Goal: Information Seeking & Learning: Learn about a topic

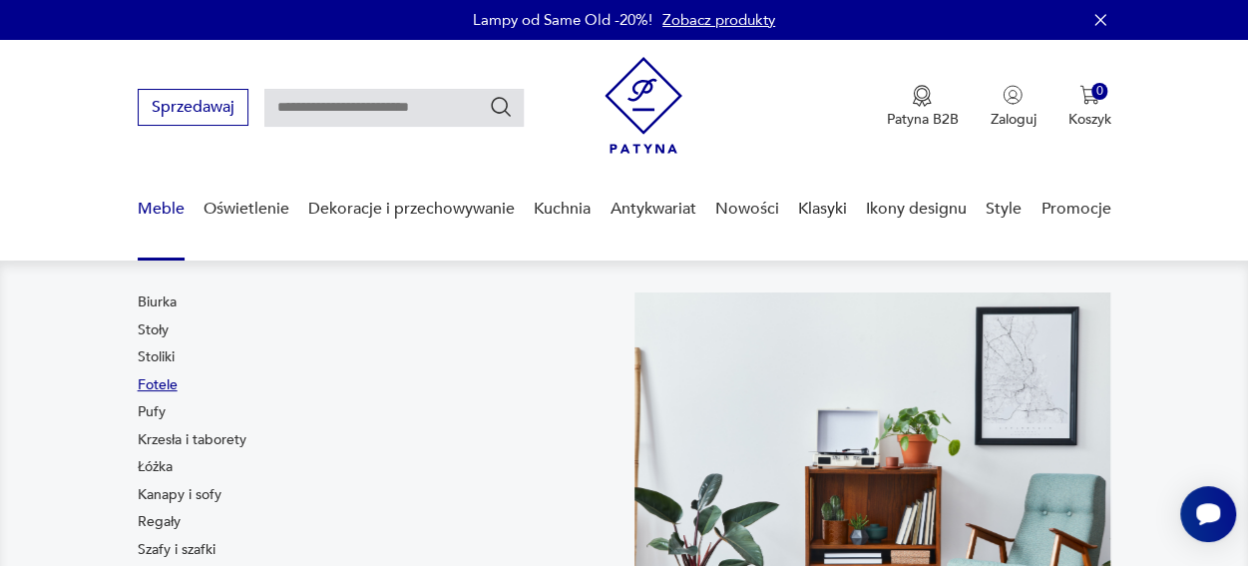
click at [166, 385] on link "Fotele" at bounding box center [158, 385] width 40 height 20
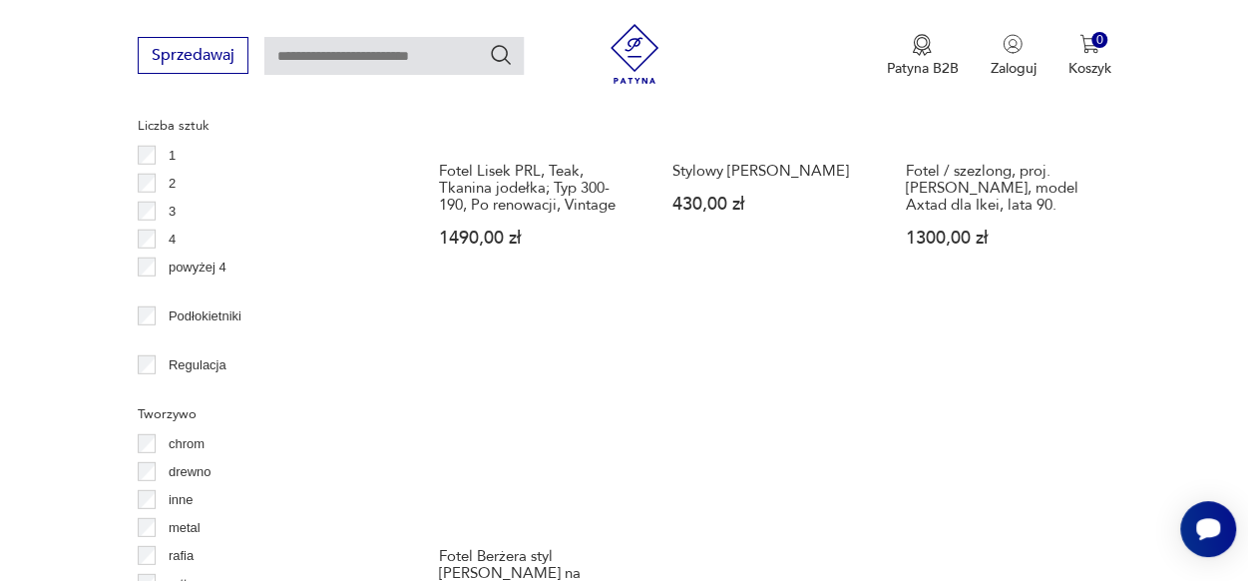
scroll to position [2823, 0]
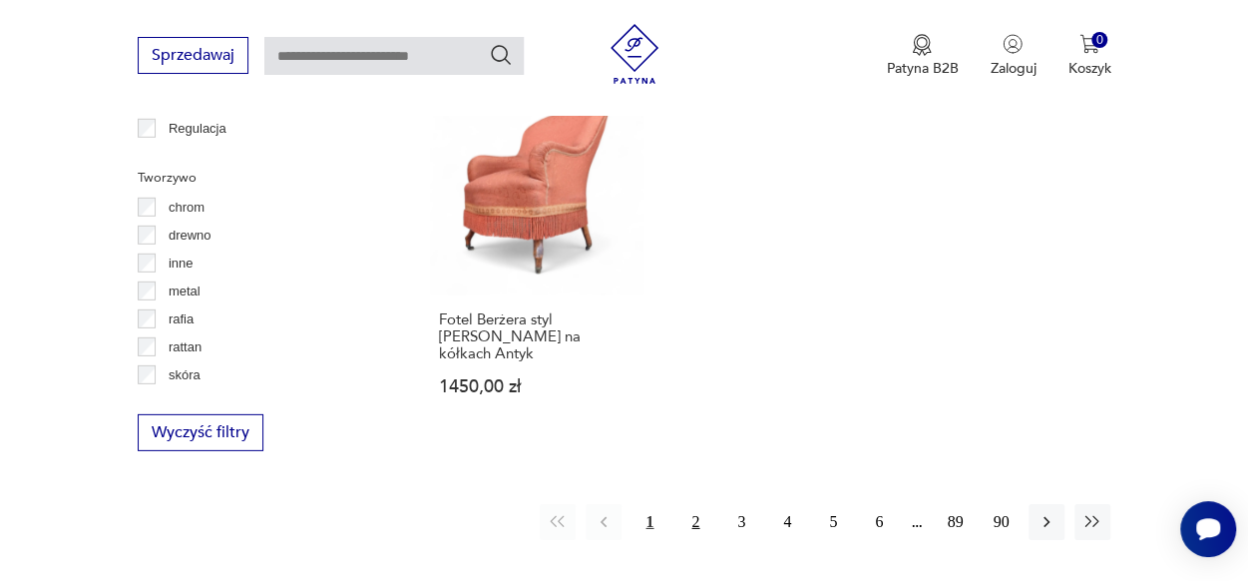
click at [688, 504] on button "2" at bounding box center [695, 522] width 36 height 36
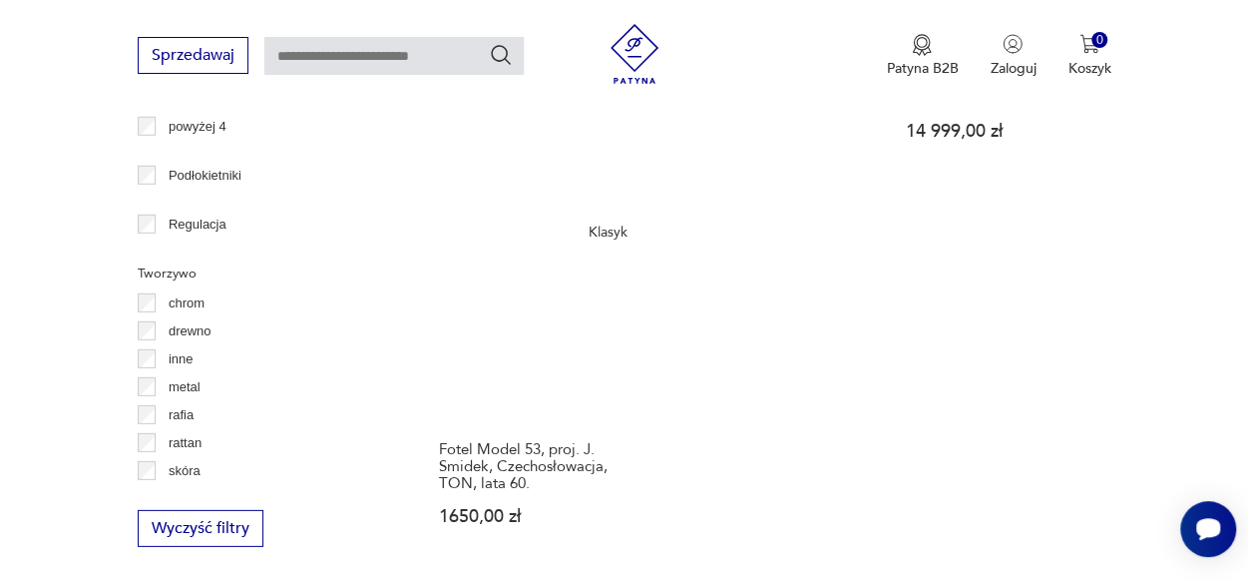
scroll to position [2823, 0]
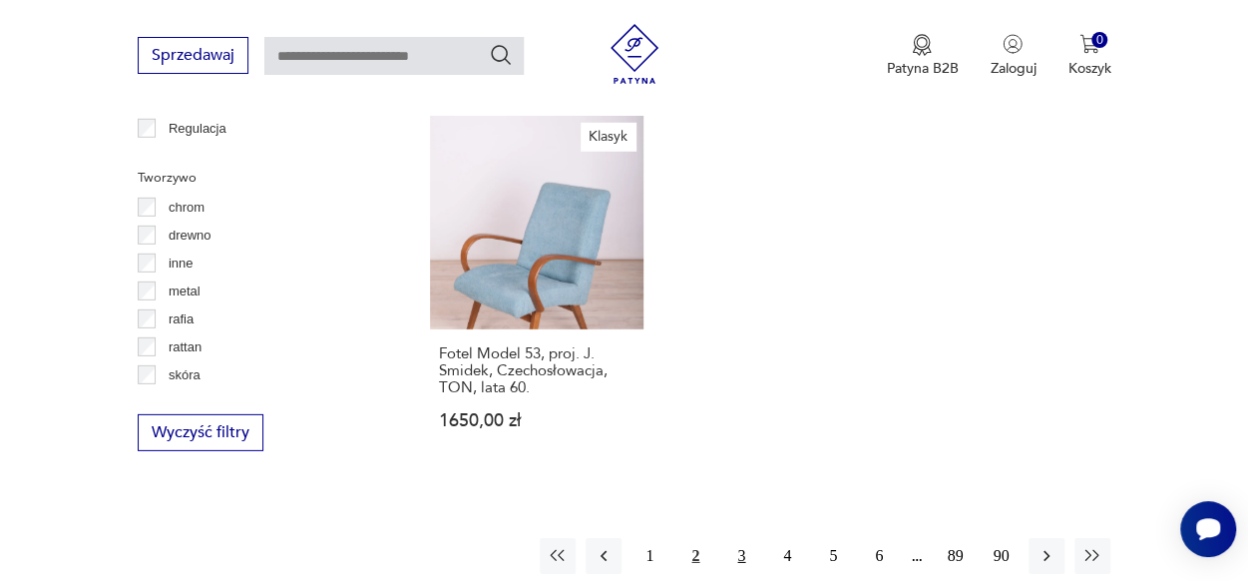
click at [736, 538] on button "3" at bounding box center [741, 556] width 36 height 36
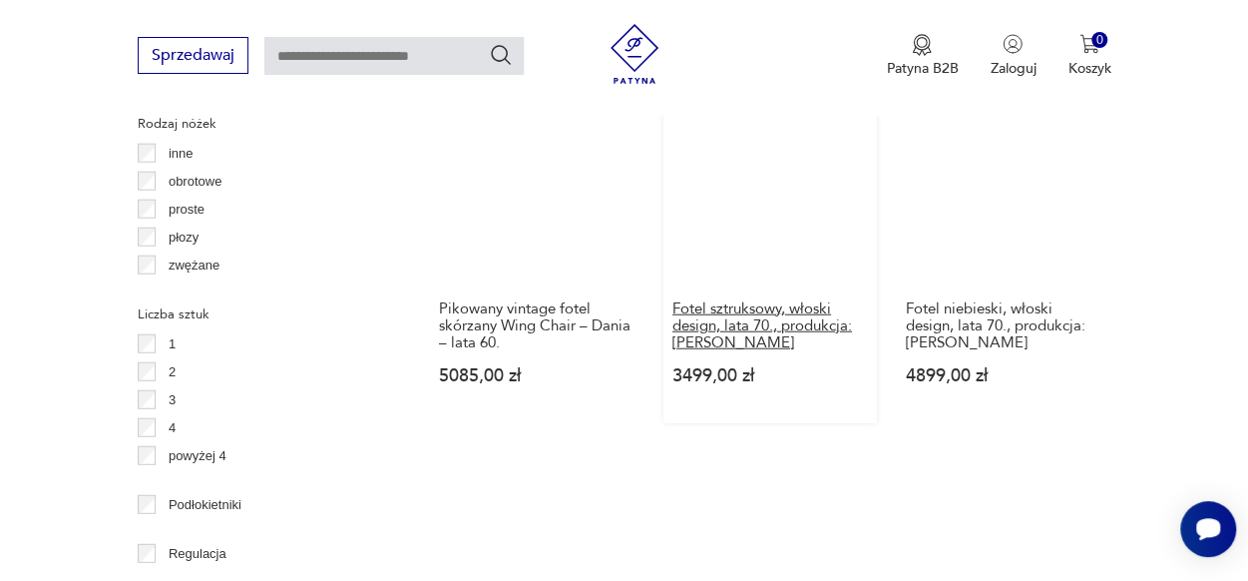
scroll to position [2723, 0]
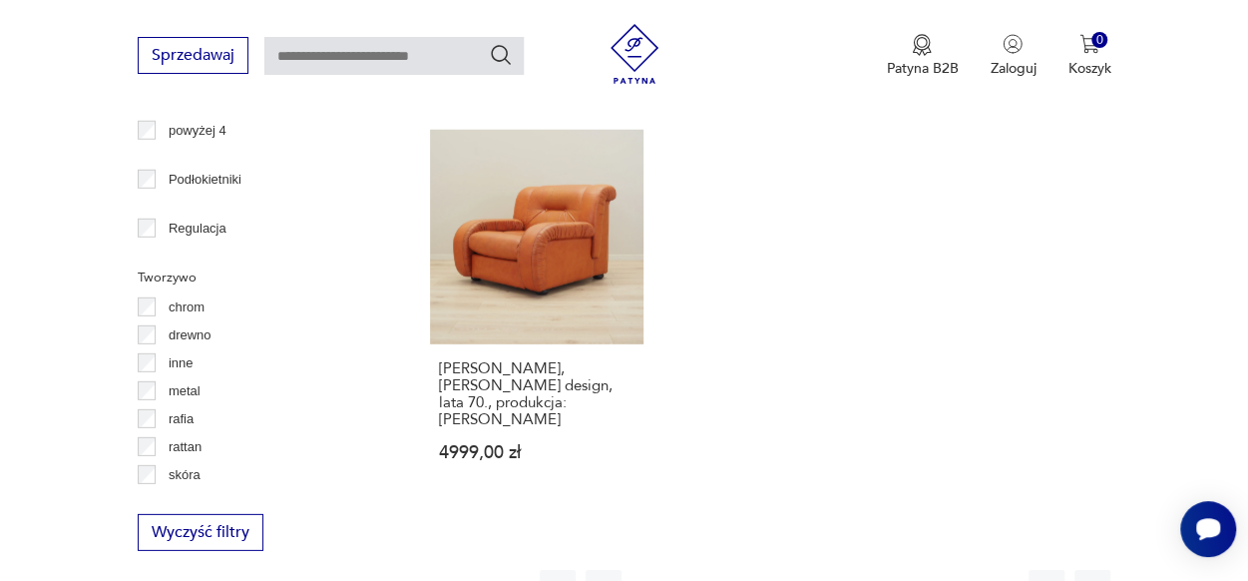
click at [784, 570] on button "4" at bounding box center [787, 588] width 36 height 36
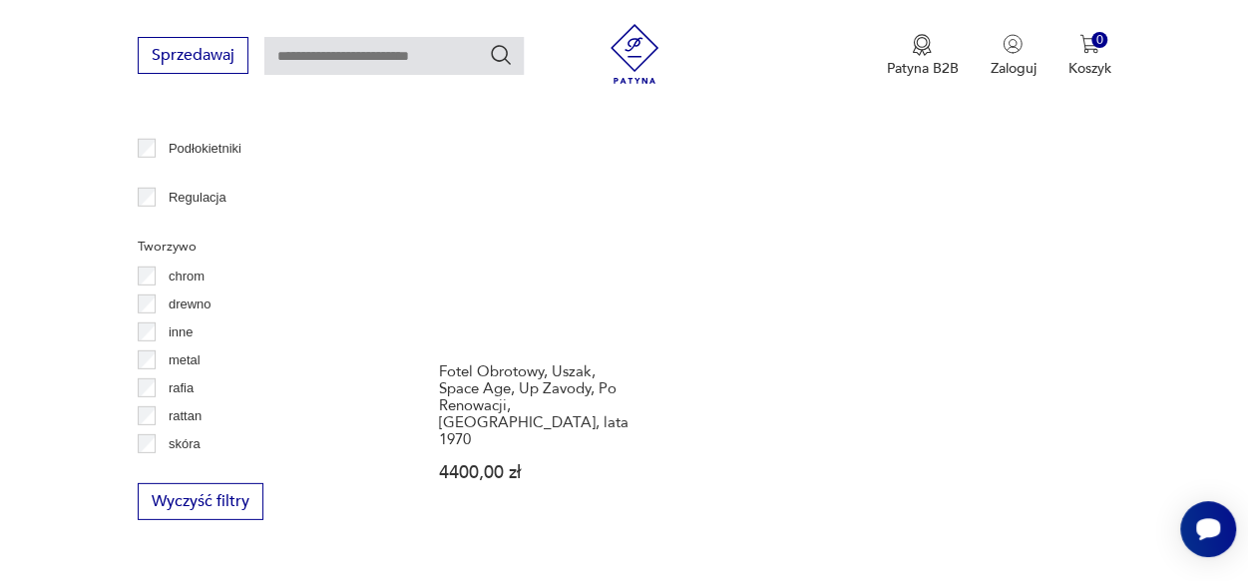
scroll to position [2723, 0]
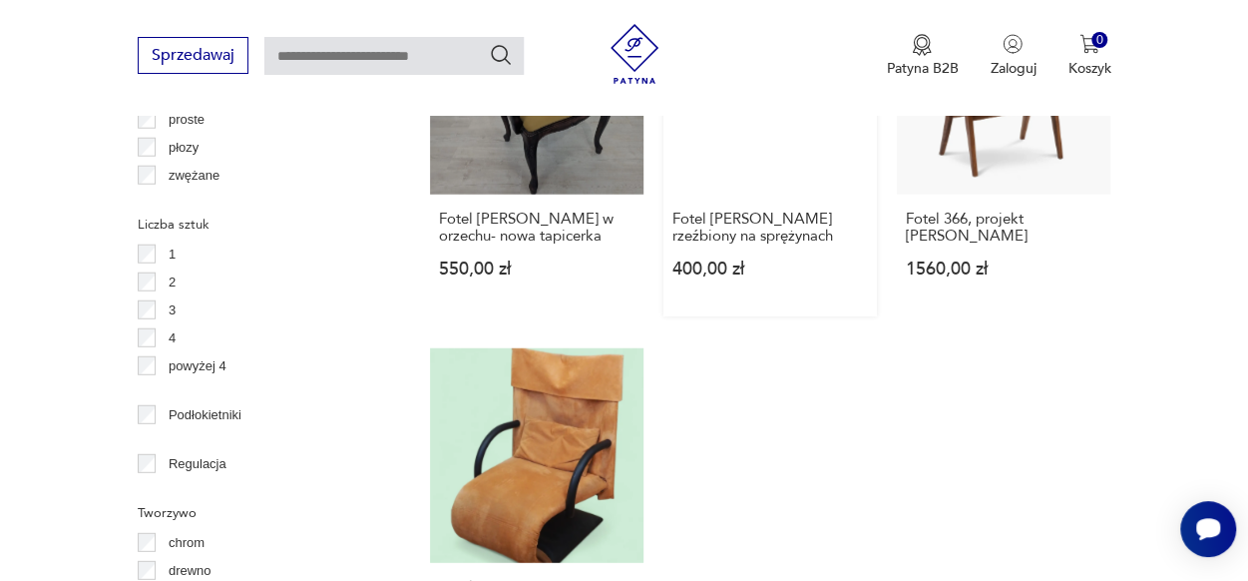
scroll to position [2723, 0]
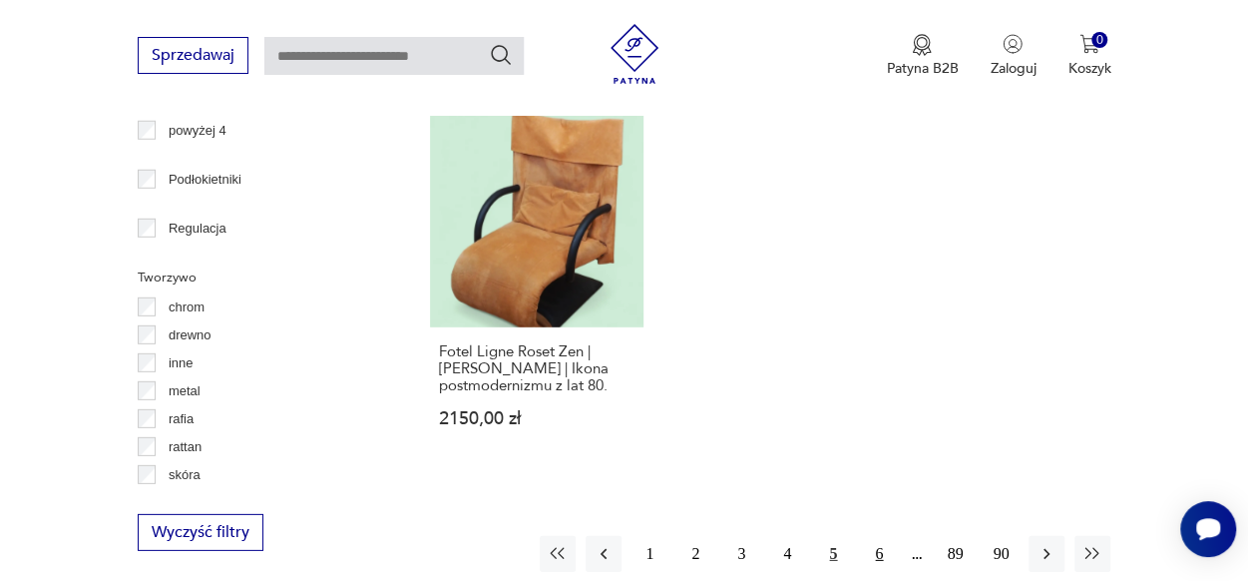
click at [874, 536] on button "6" at bounding box center [879, 554] width 36 height 36
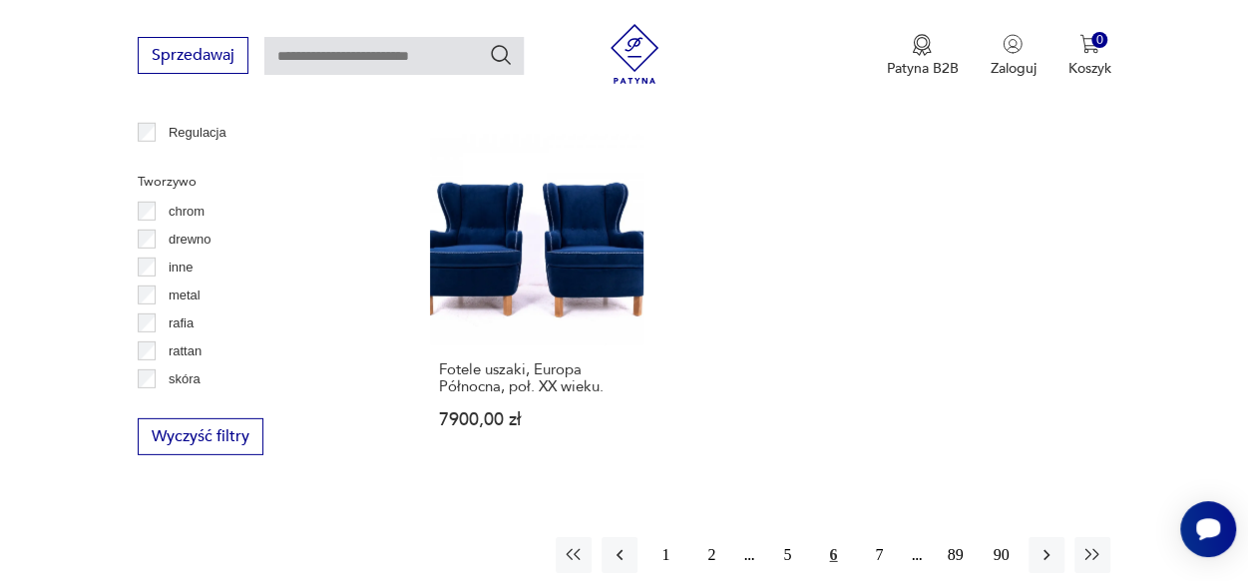
scroll to position [2923, 0]
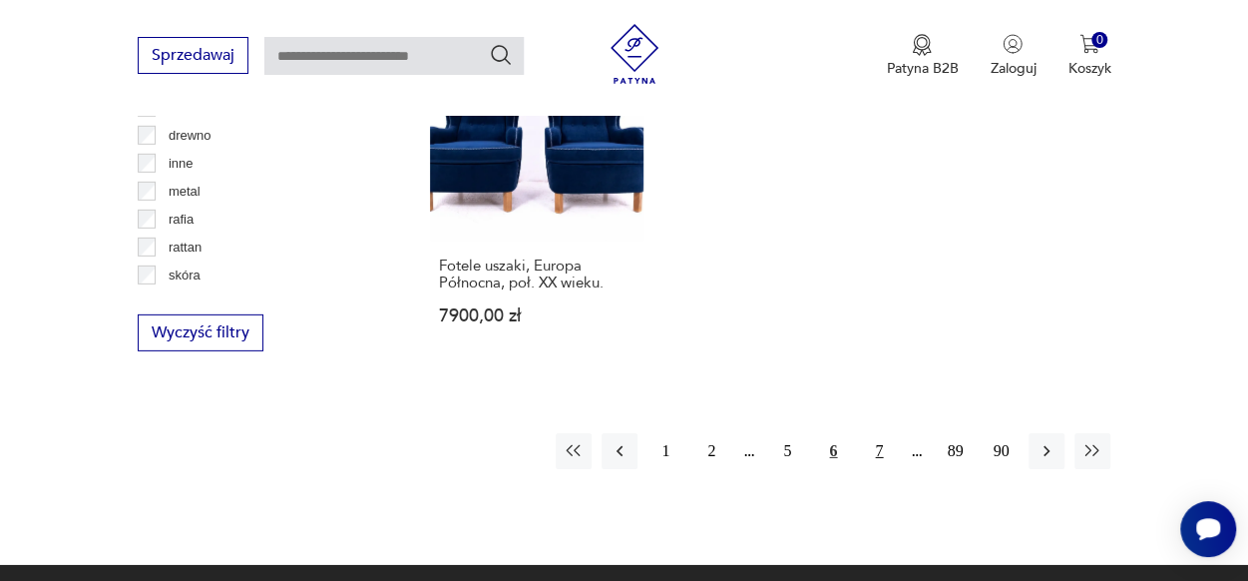
click at [877, 433] on button "7" at bounding box center [879, 451] width 36 height 36
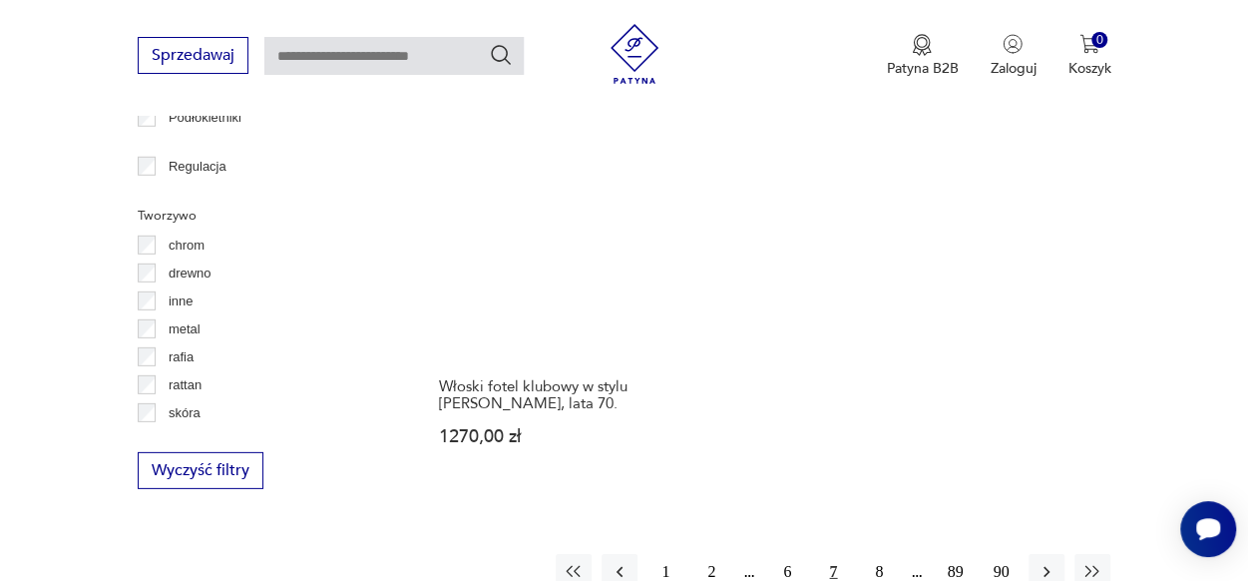
scroll to position [2923, 0]
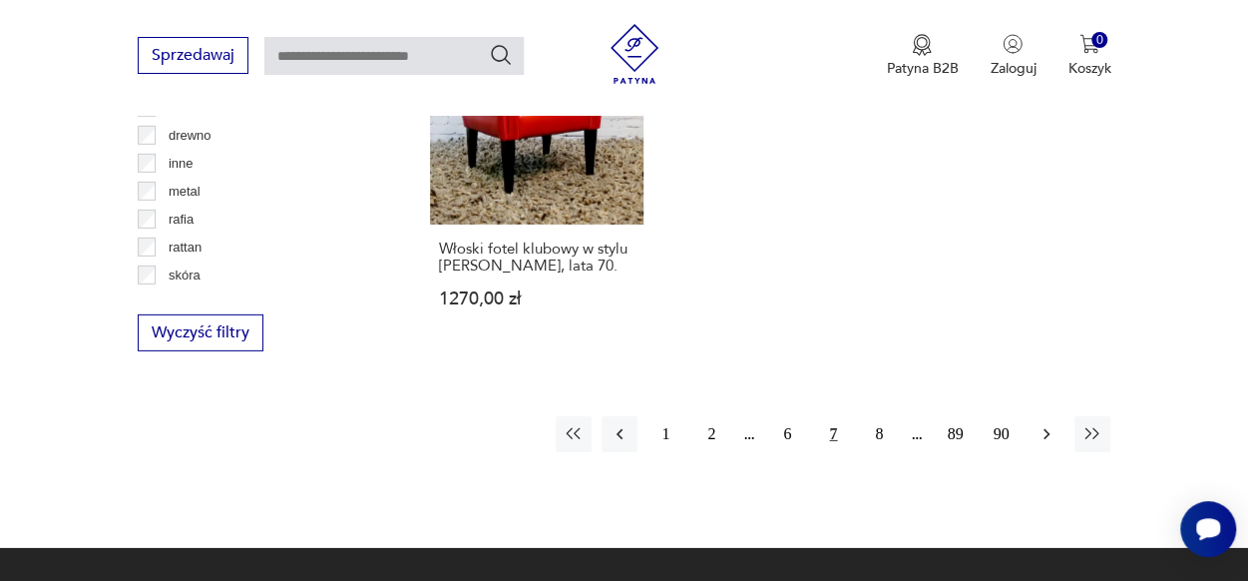
click at [1041, 424] on icon "button" at bounding box center [1046, 434] width 20 height 20
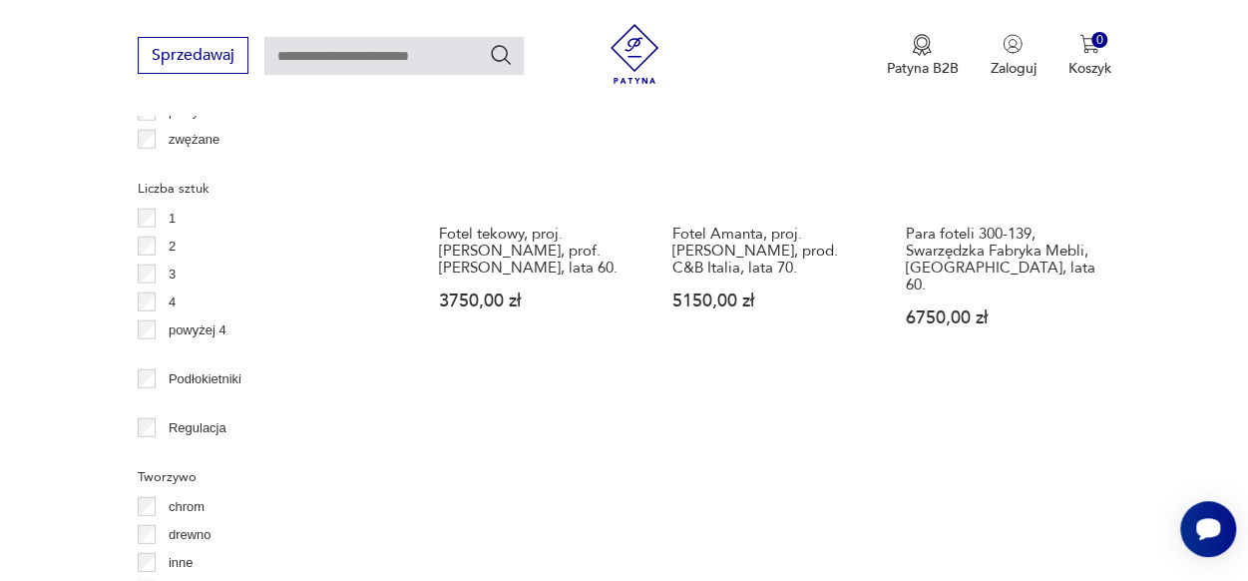
scroll to position [2823, 0]
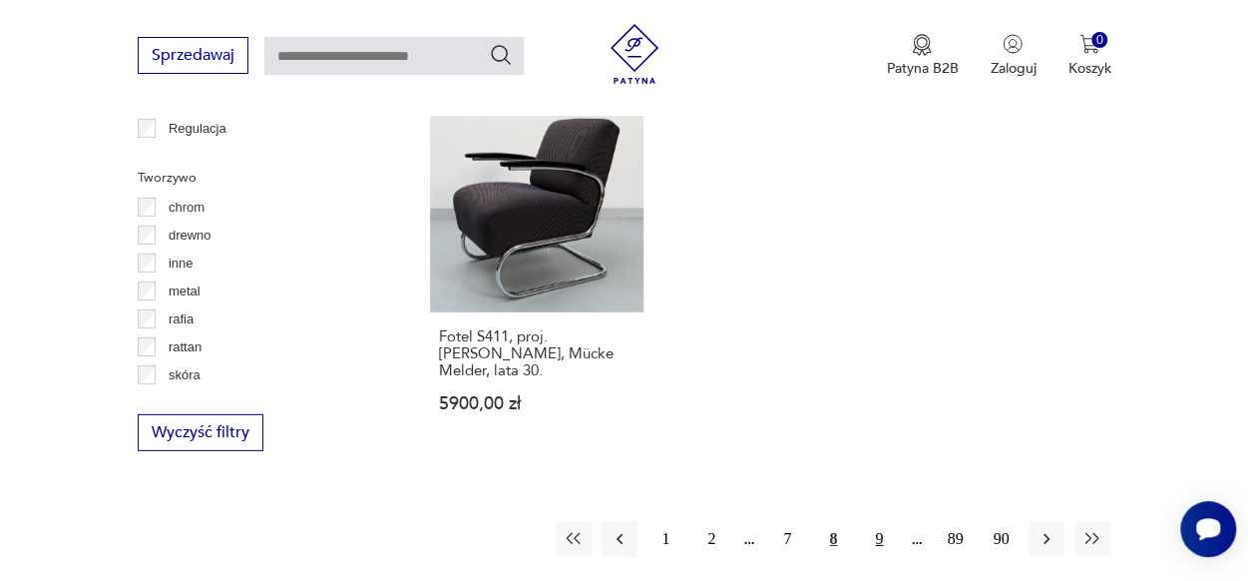
click at [880, 521] on button "9" at bounding box center [879, 539] width 36 height 36
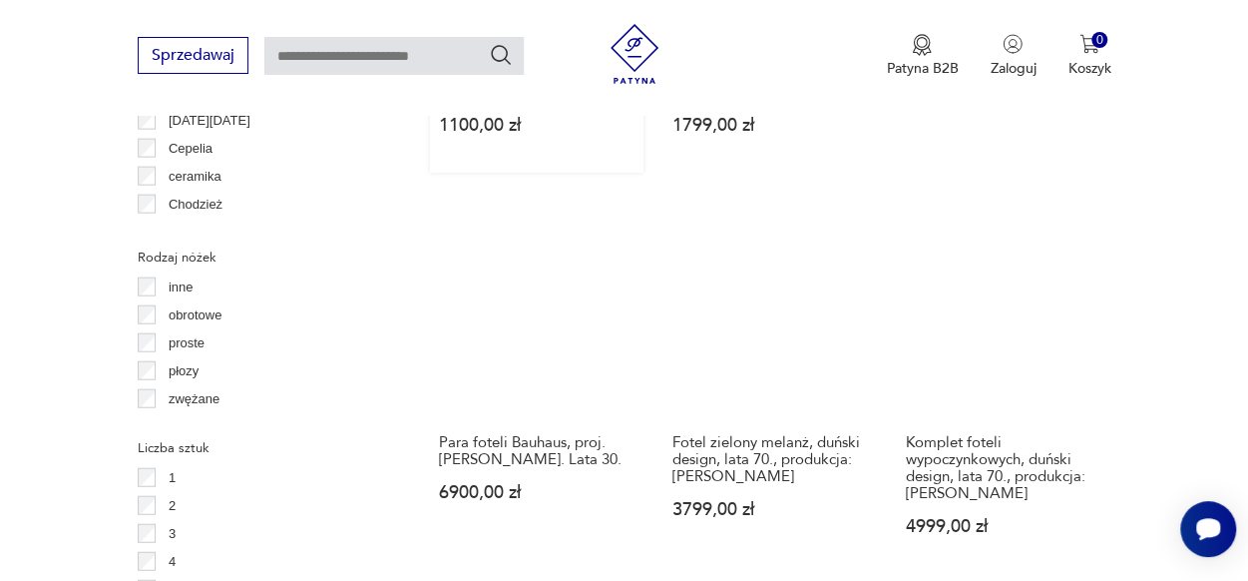
scroll to position [2025, 0]
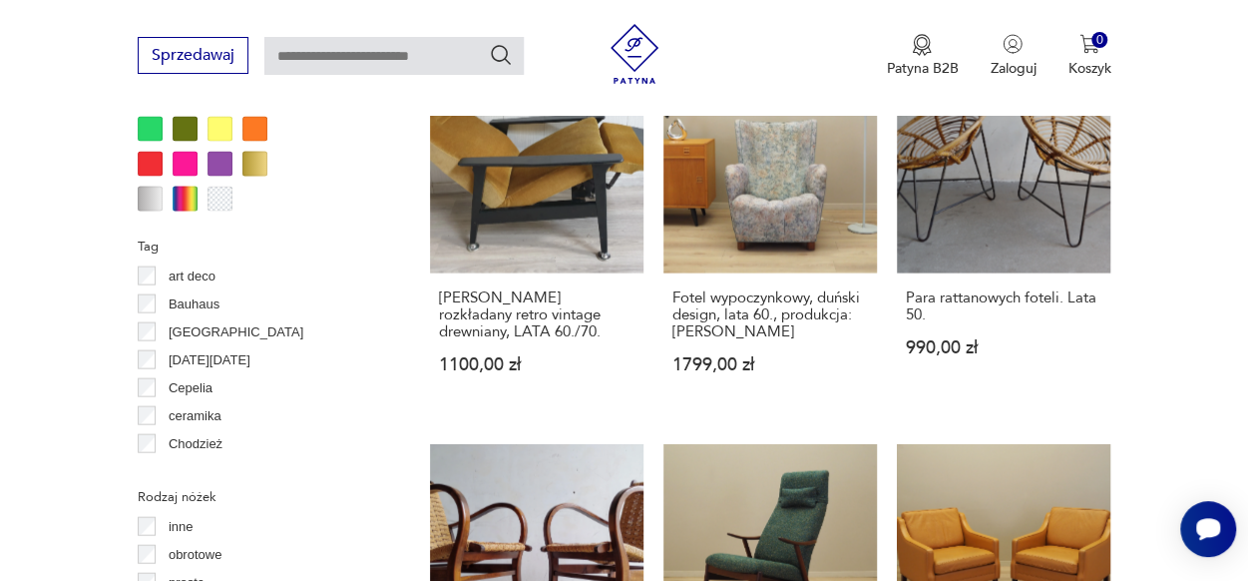
click at [379, 51] on input "text" at bounding box center [393, 56] width 259 height 38
type input "*********"
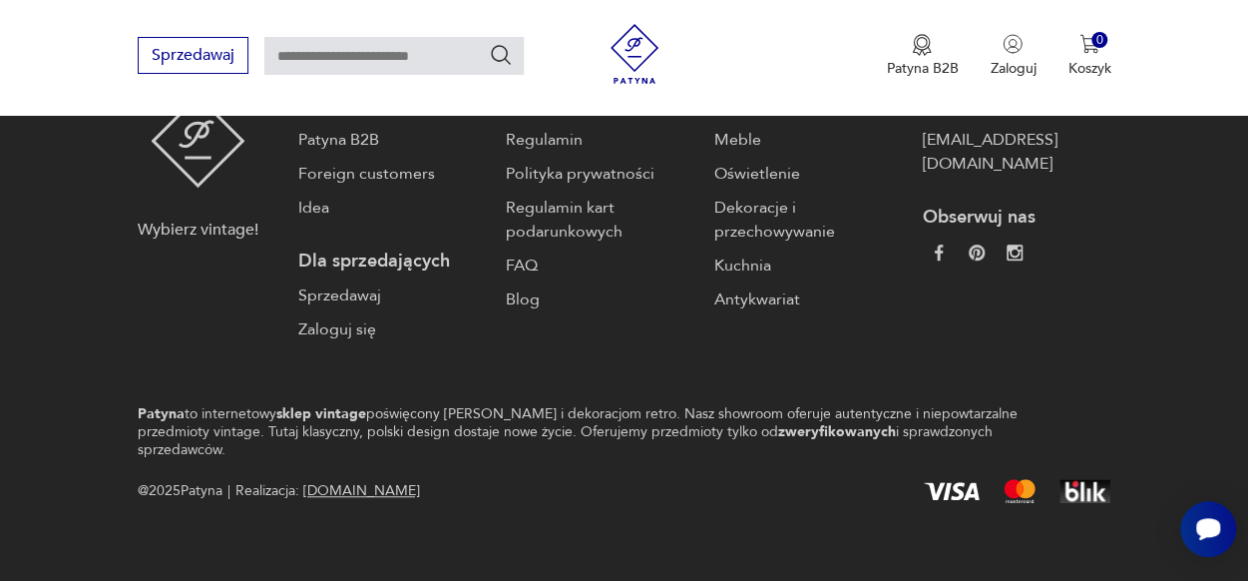
type input "*********"
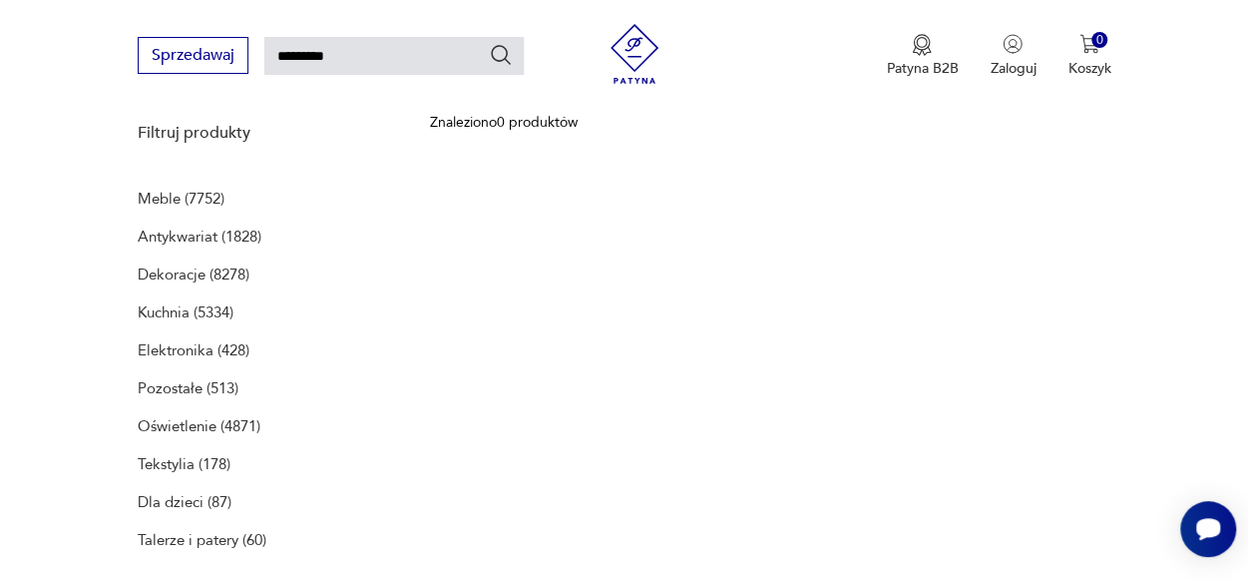
scroll to position [257, 0]
drag, startPoint x: 361, startPoint y: 50, endPoint x: 304, endPoint y: 52, distance: 56.9
click at [304, 52] on input "*********" at bounding box center [393, 56] width 259 height 38
type input "*****"
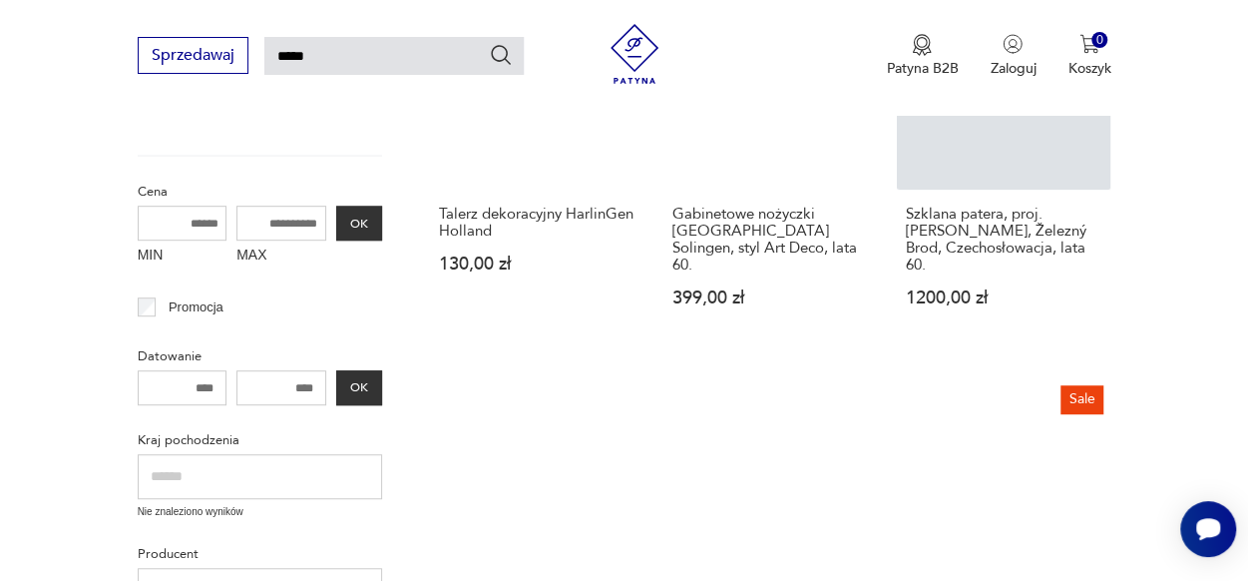
scroll to position [670, 0]
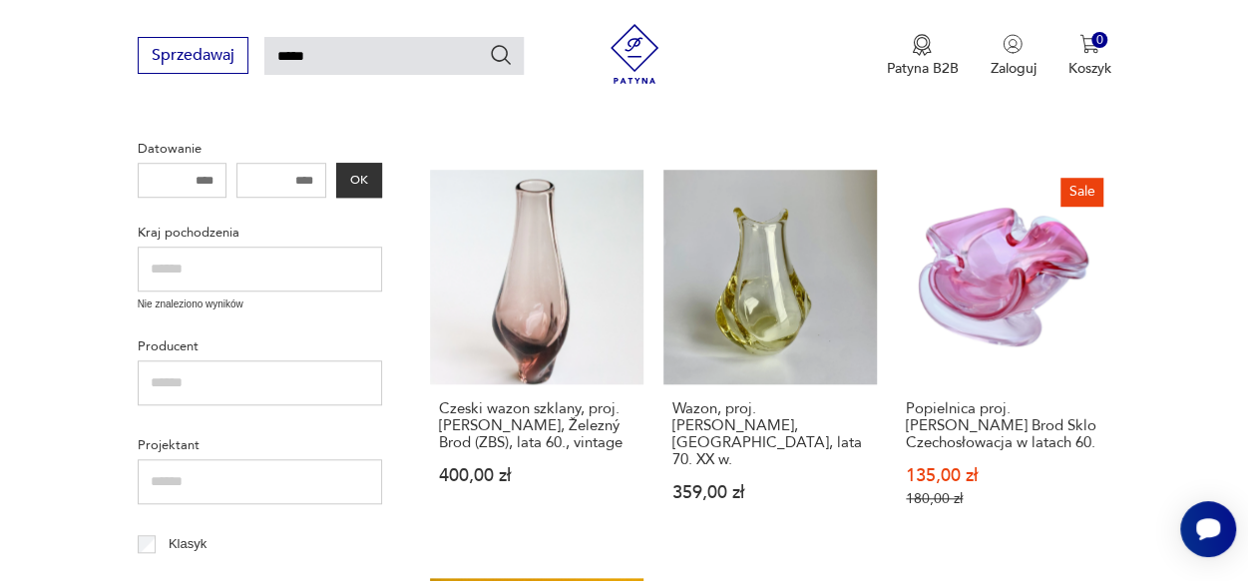
type input "*********"
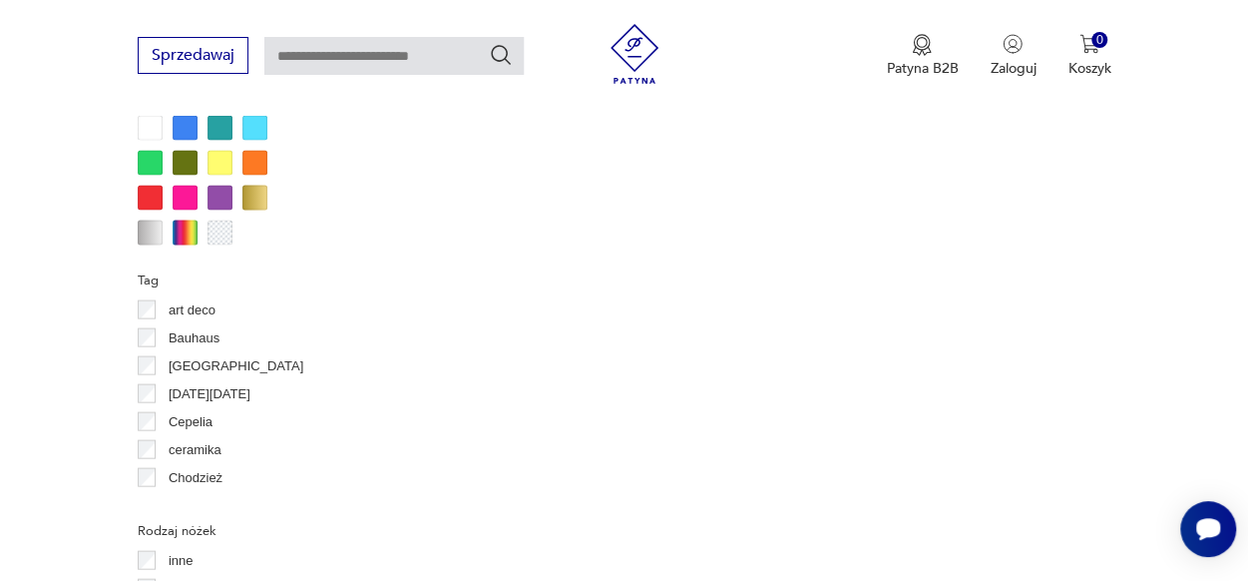
scroll to position [2175, 0]
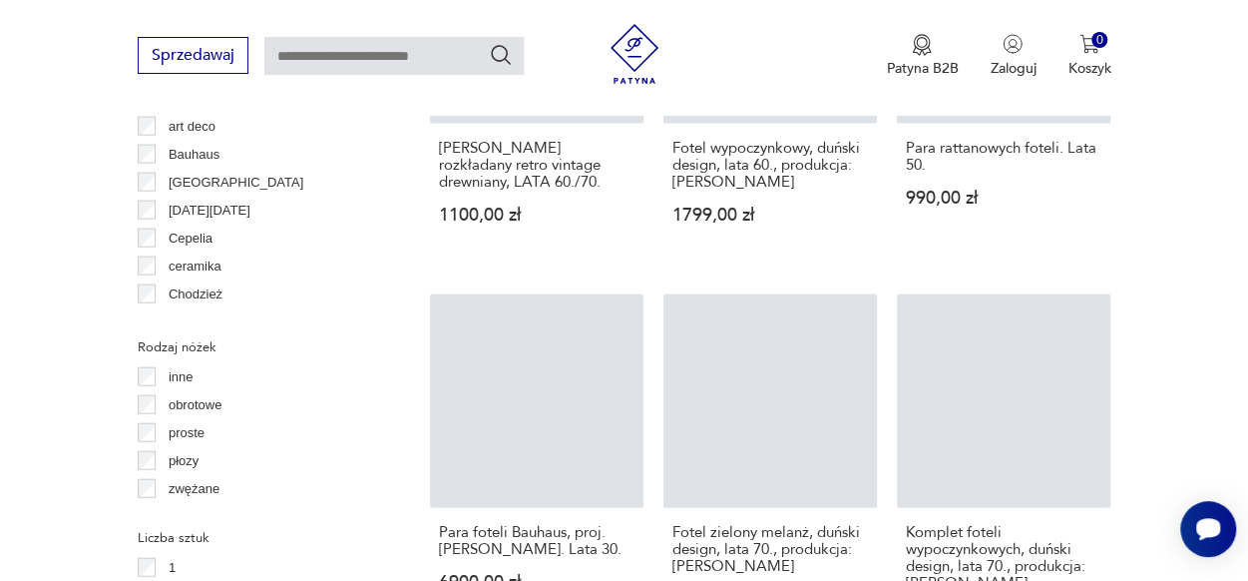
scroll to position [2823, 0]
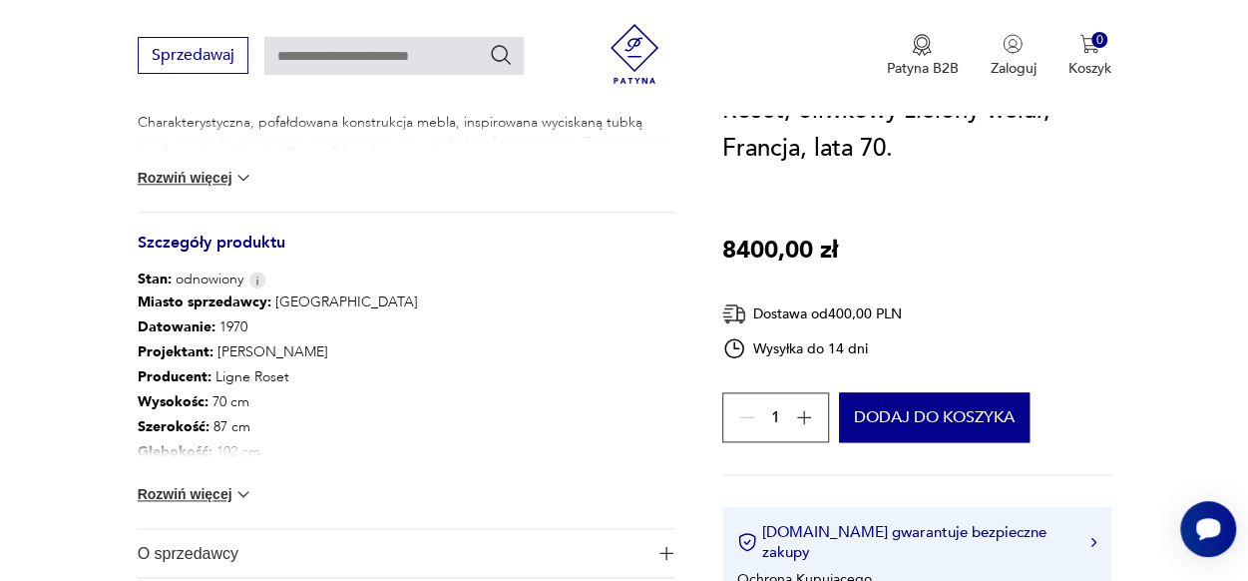
scroll to position [1297, 0]
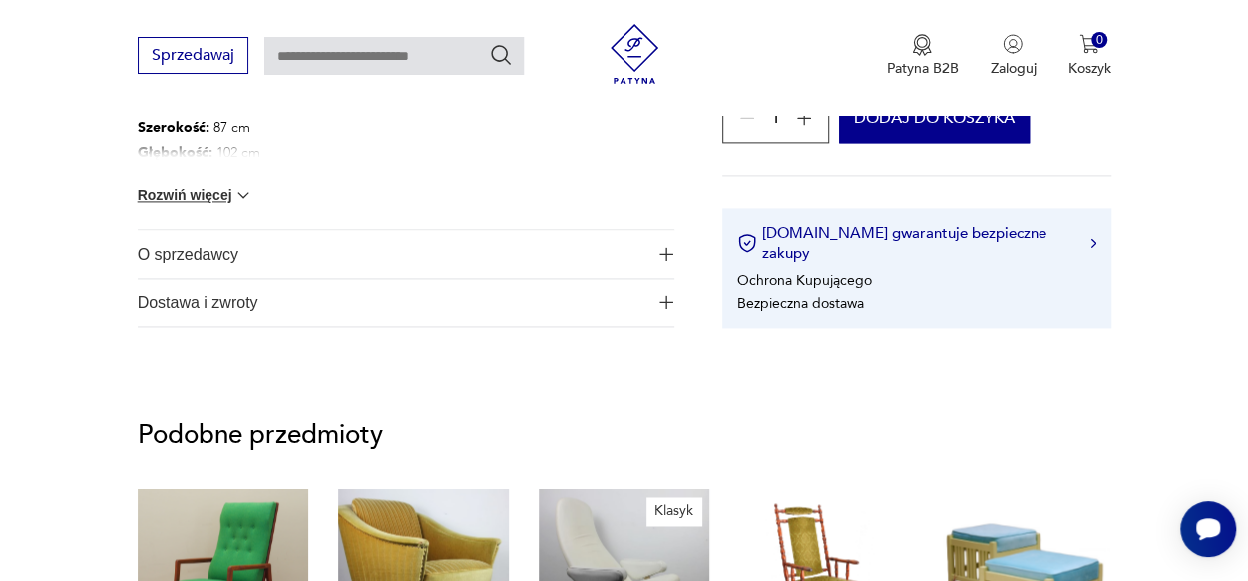
click at [667, 254] on img "button" at bounding box center [666, 253] width 14 height 14
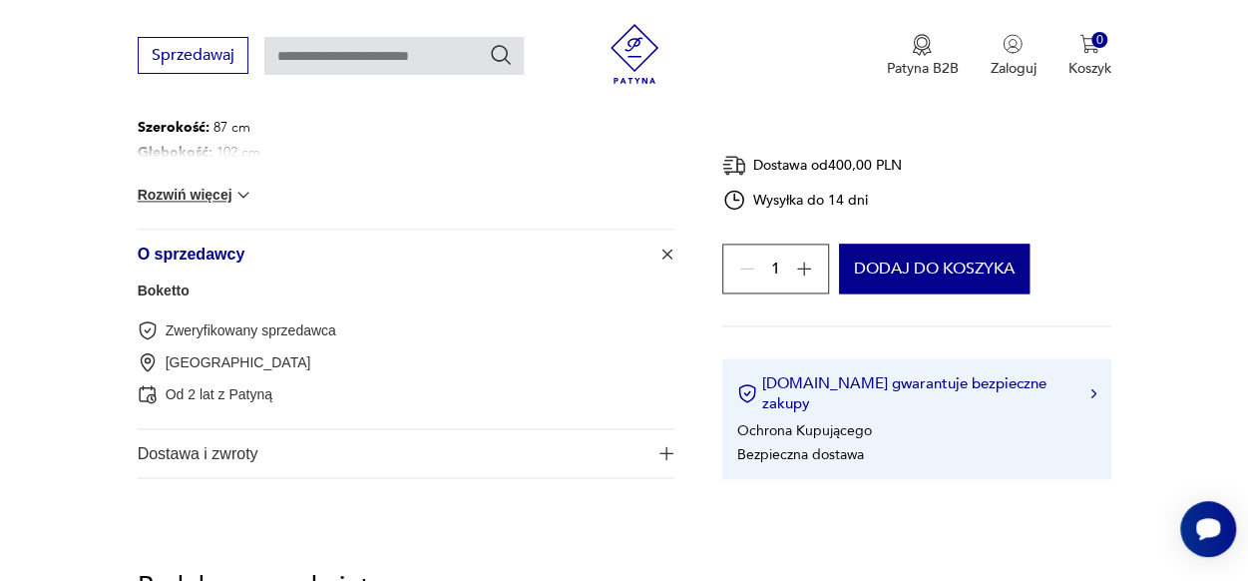
click at [183, 194] on button "Rozwiń więcej" at bounding box center [196, 195] width 116 height 20
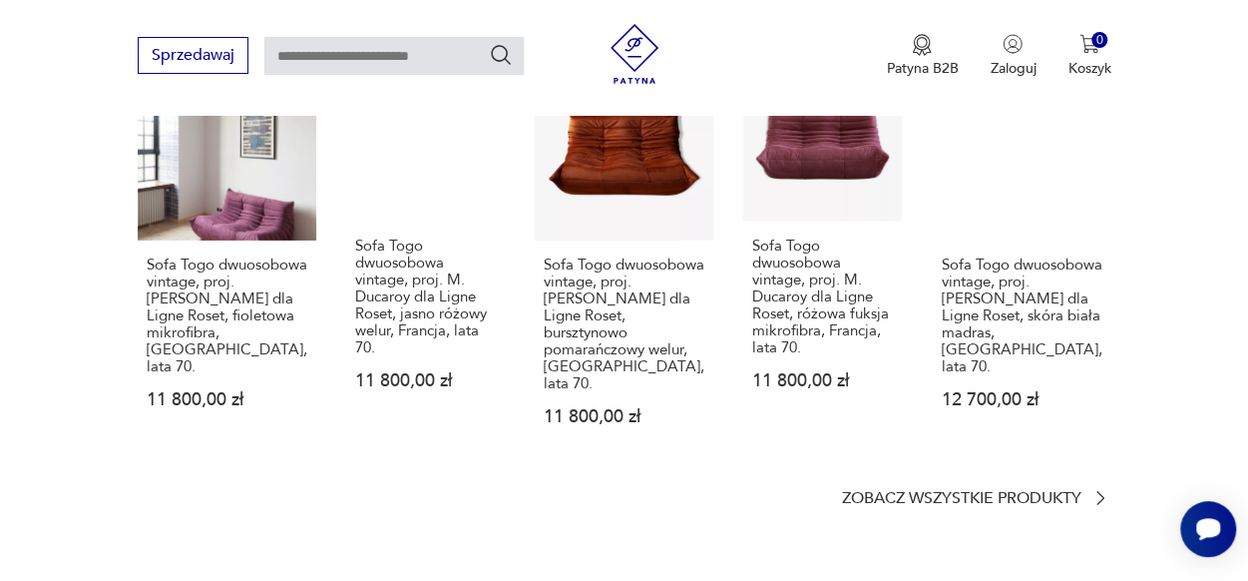
scroll to position [3192, 0]
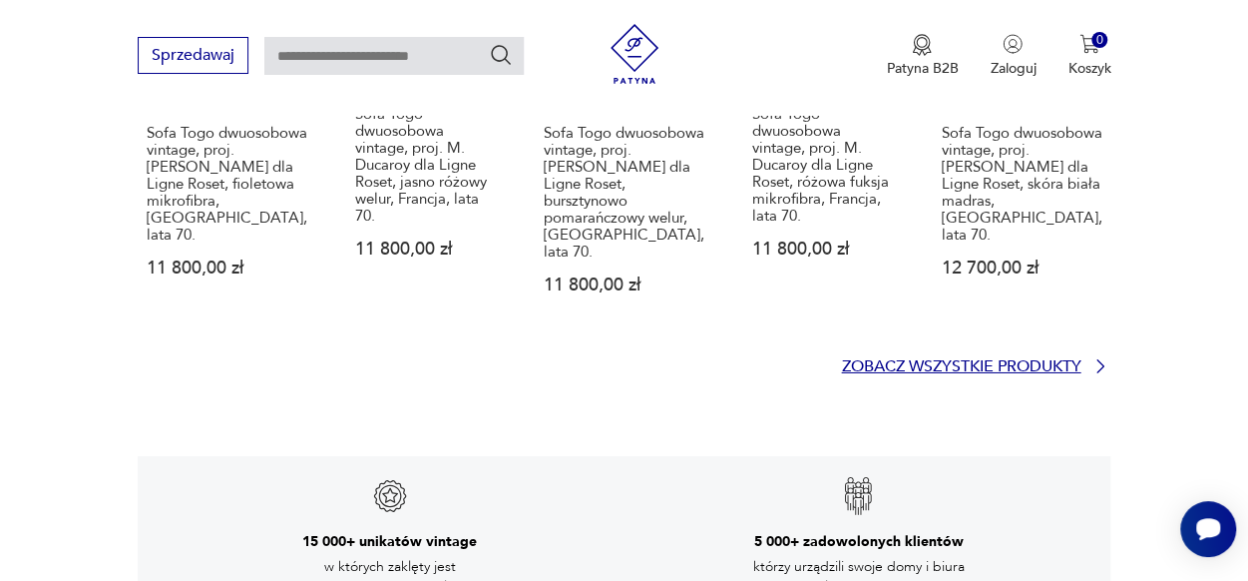
click at [936, 360] on p "Zobacz wszystkie produkty" at bounding box center [960, 366] width 239 height 13
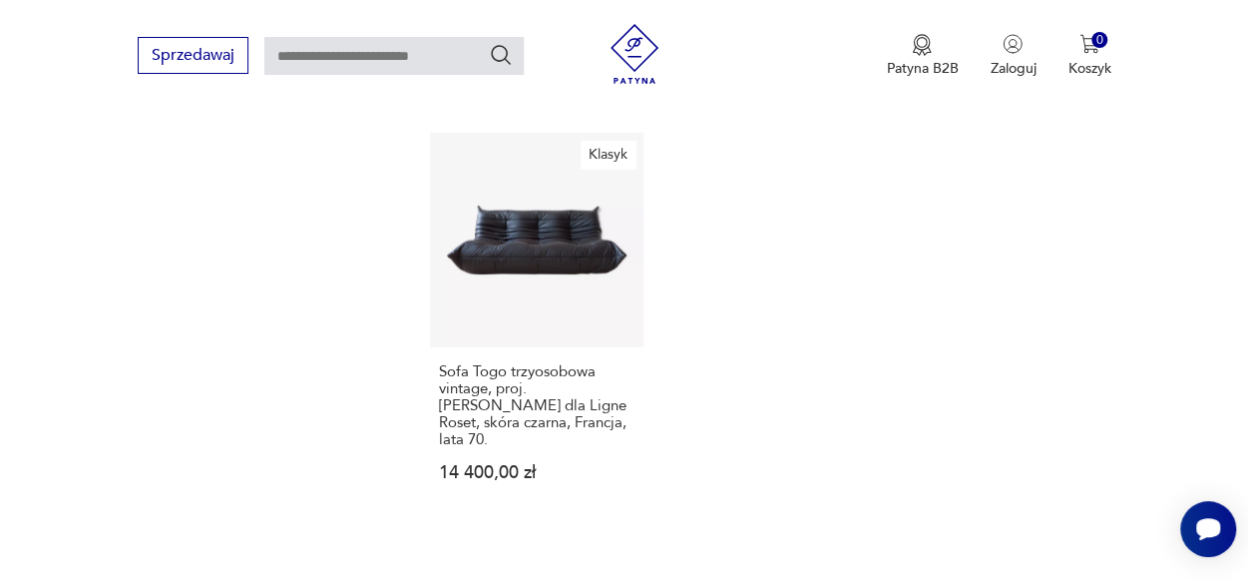
scroll to position [2905, 0]
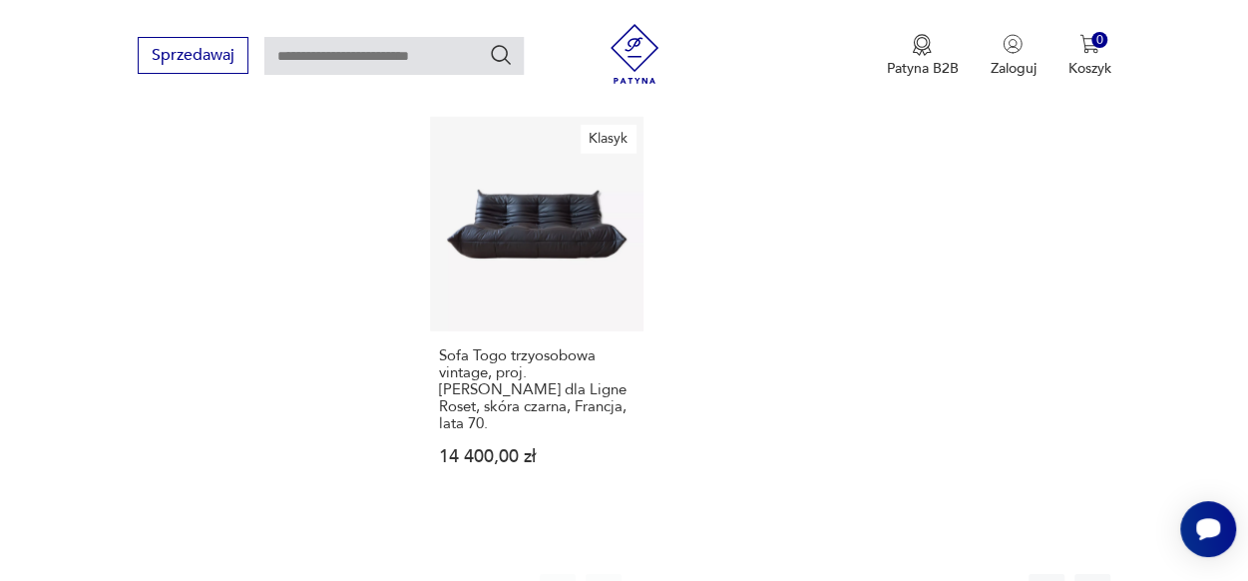
click at [694, 574] on button "2" at bounding box center [695, 592] width 36 height 36
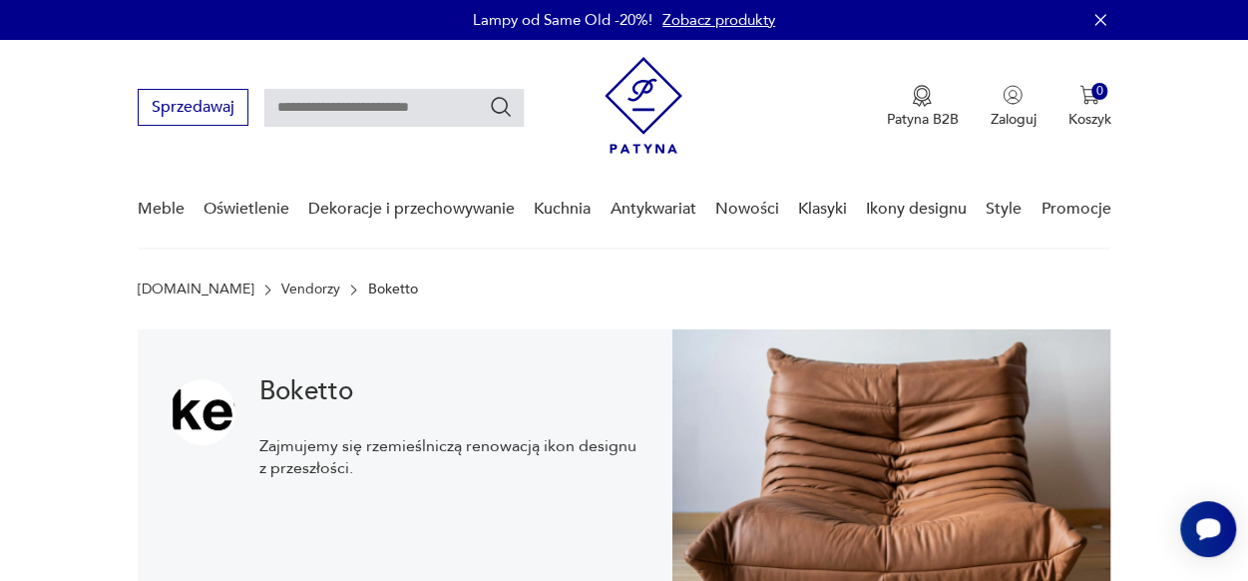
click at [343, 118] on input "text" at bounding box center [393, 108] width 259 height 38
type input "**********"
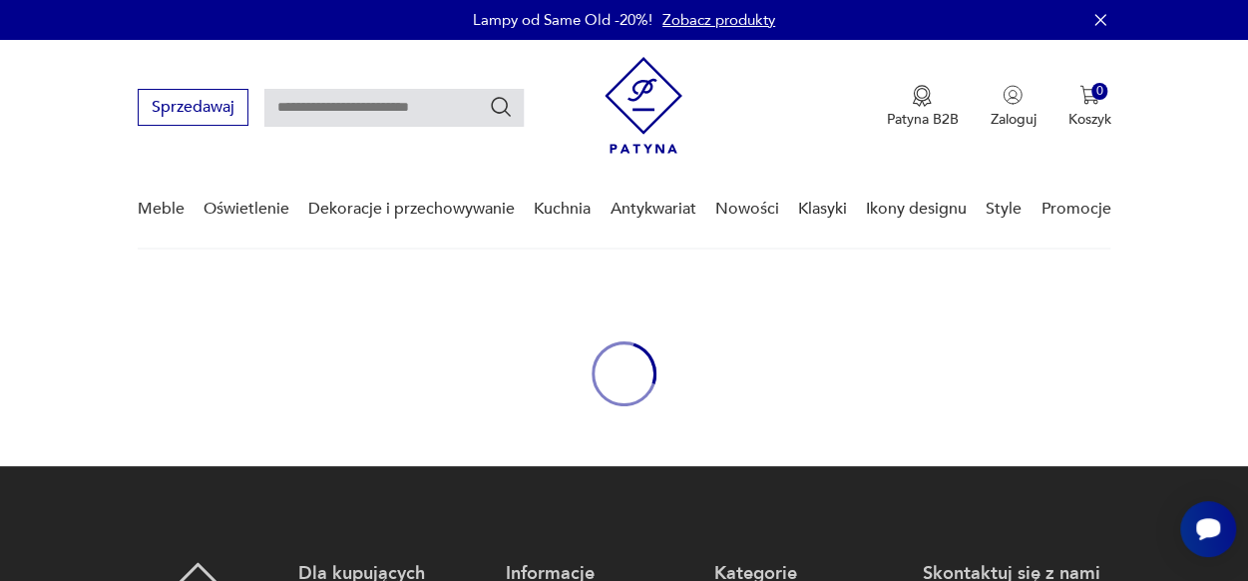
type input "**********"
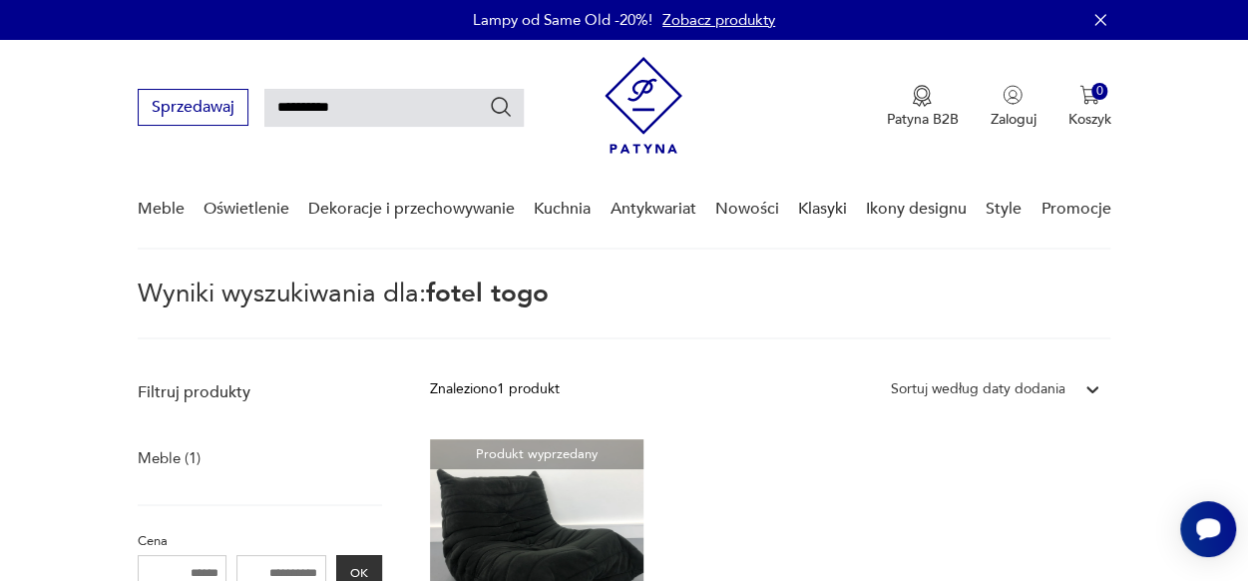
click at [651, 111] on img at bounding box center [644, 105] width 78 height 97
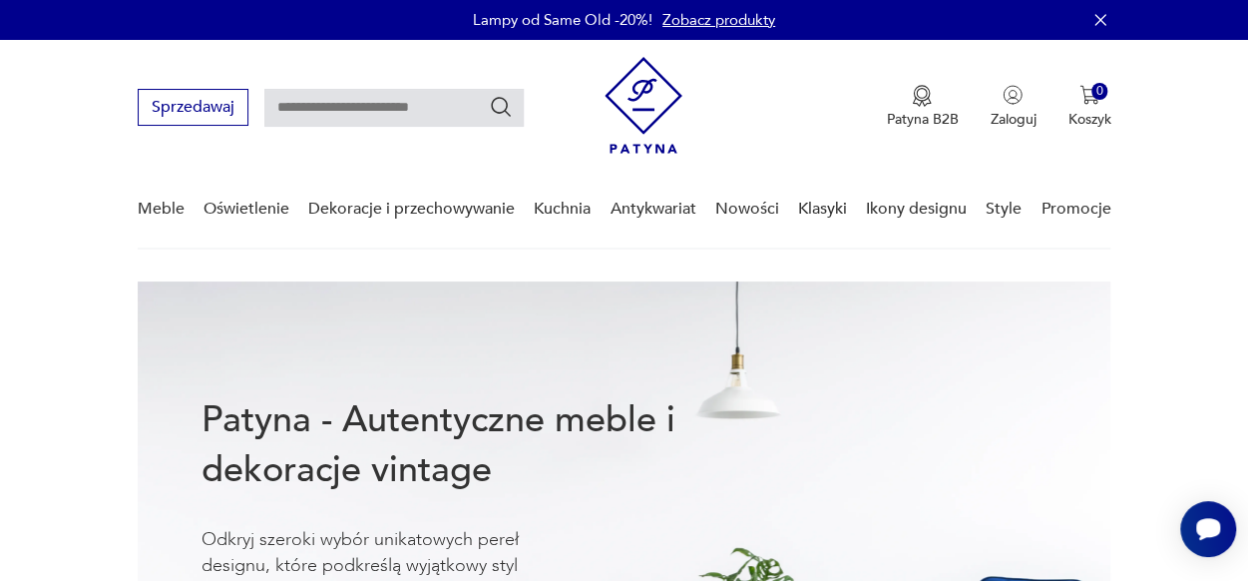
click at [378, 107] on input "text" at bounding box center [393, 108] width 259 height 38
type input "**********"
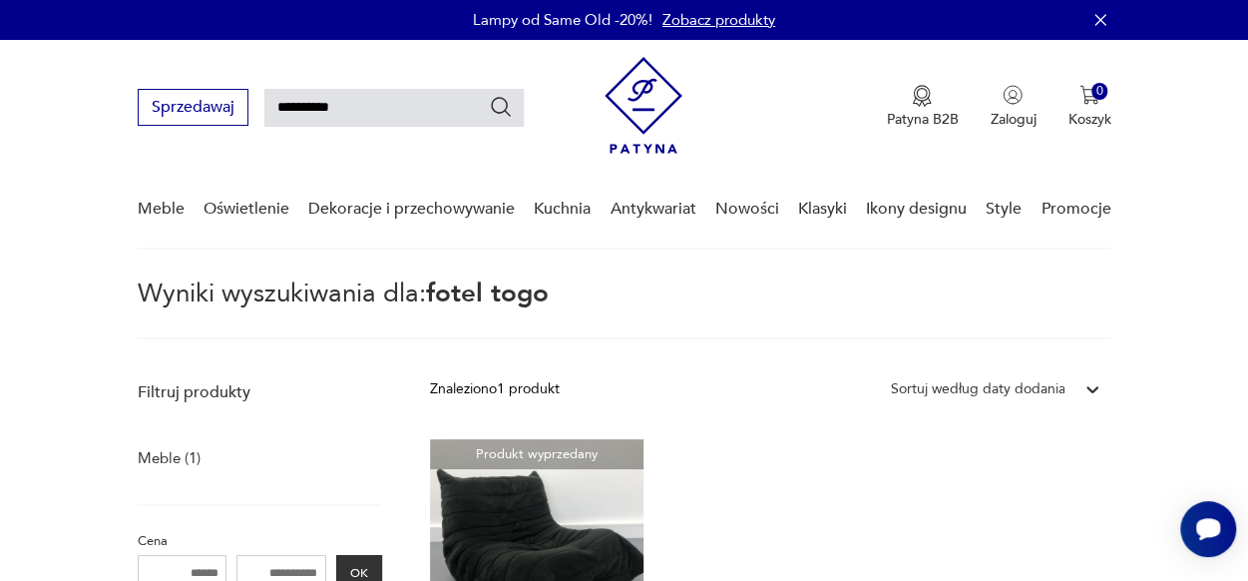
scroll to position [39, 0]
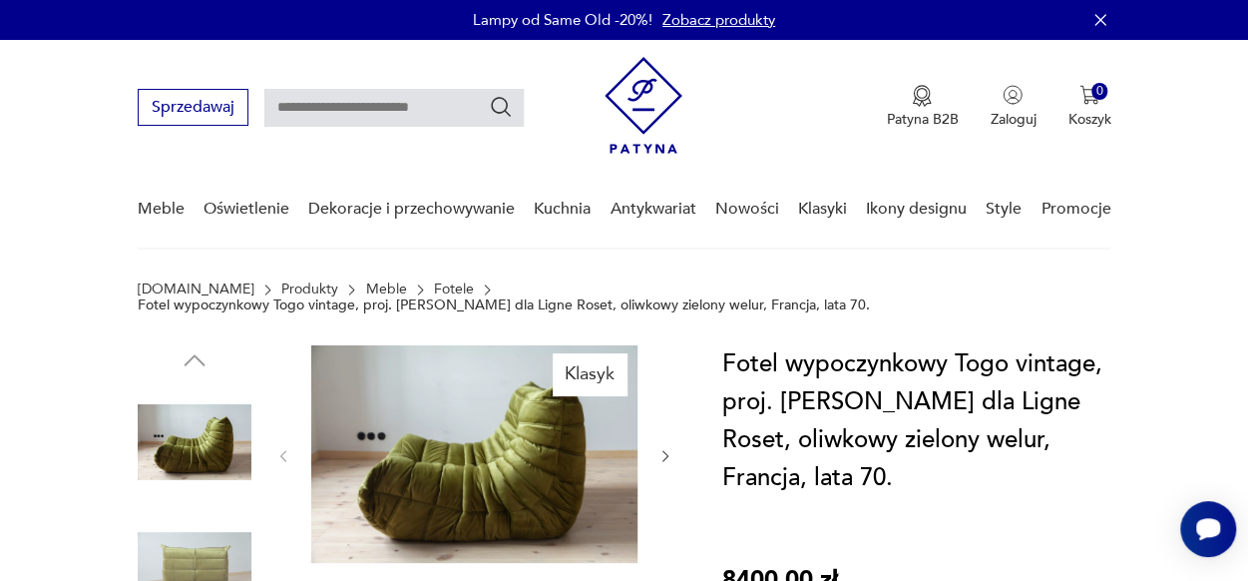
click at [331, 96] on input "text" at bounding box center [393, 108] width 259 height 38
type input "**********"
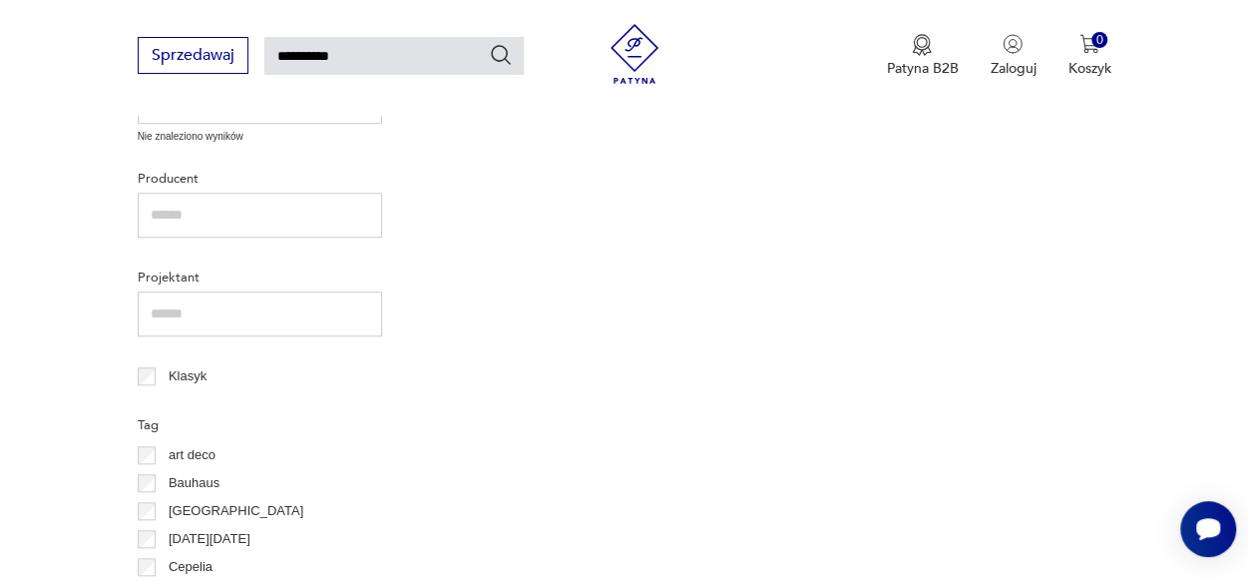
scroll to position [1169, 0]
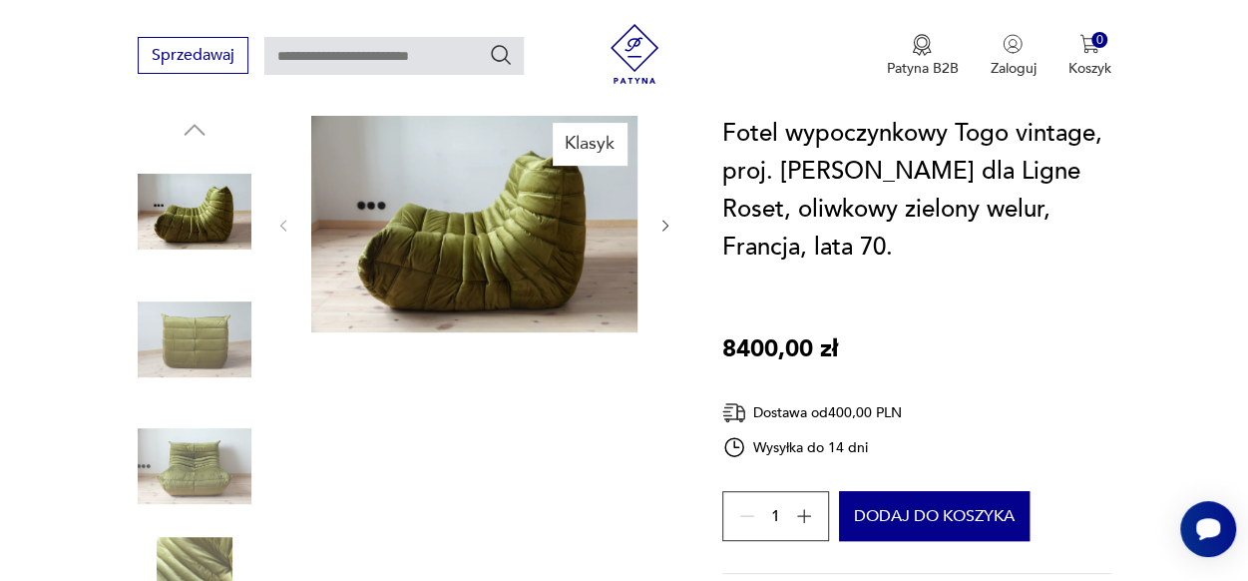
scroll to position [200, 0]
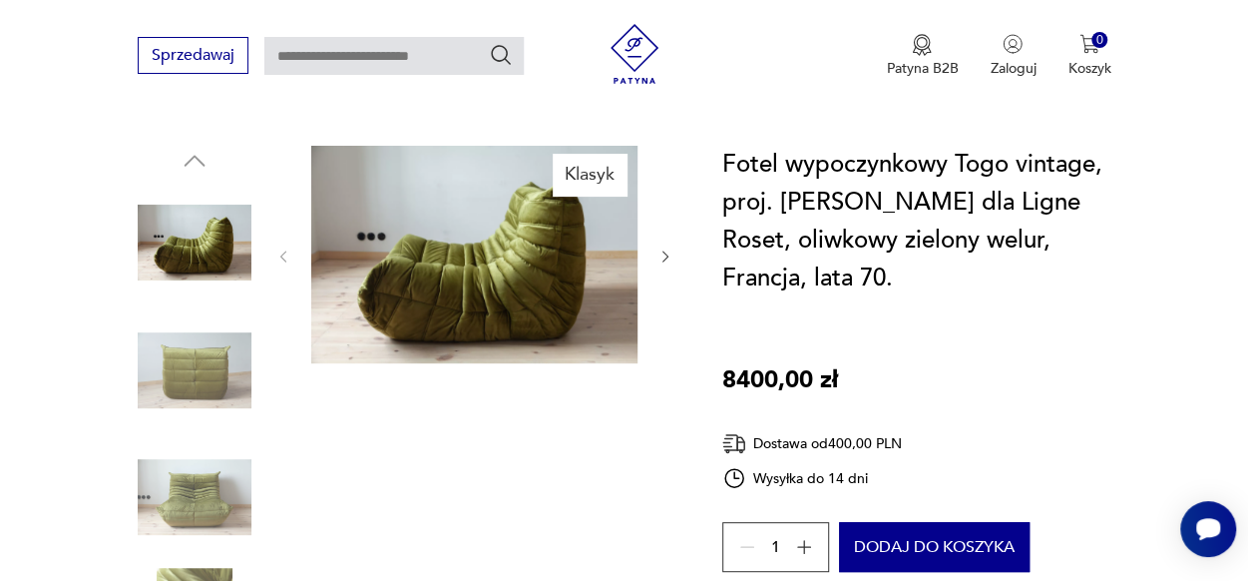
click at [174, 375] on img at bounding box center [195, 370] width 114 height 114
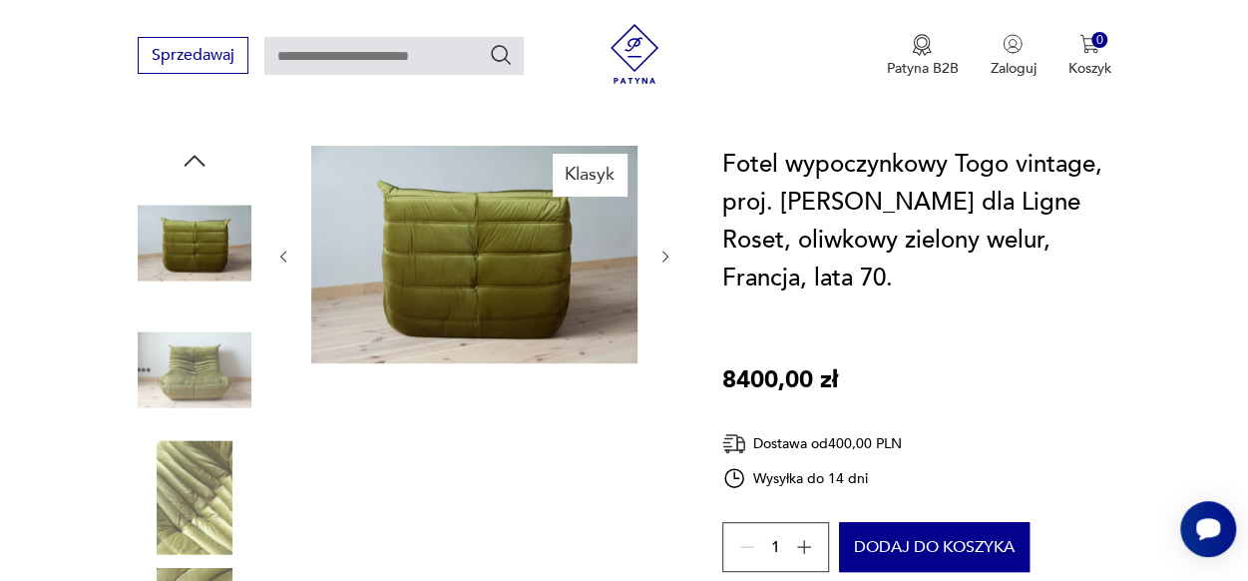
click at [207, 408] on img at bounding box center [195, 370] width 114 height 114
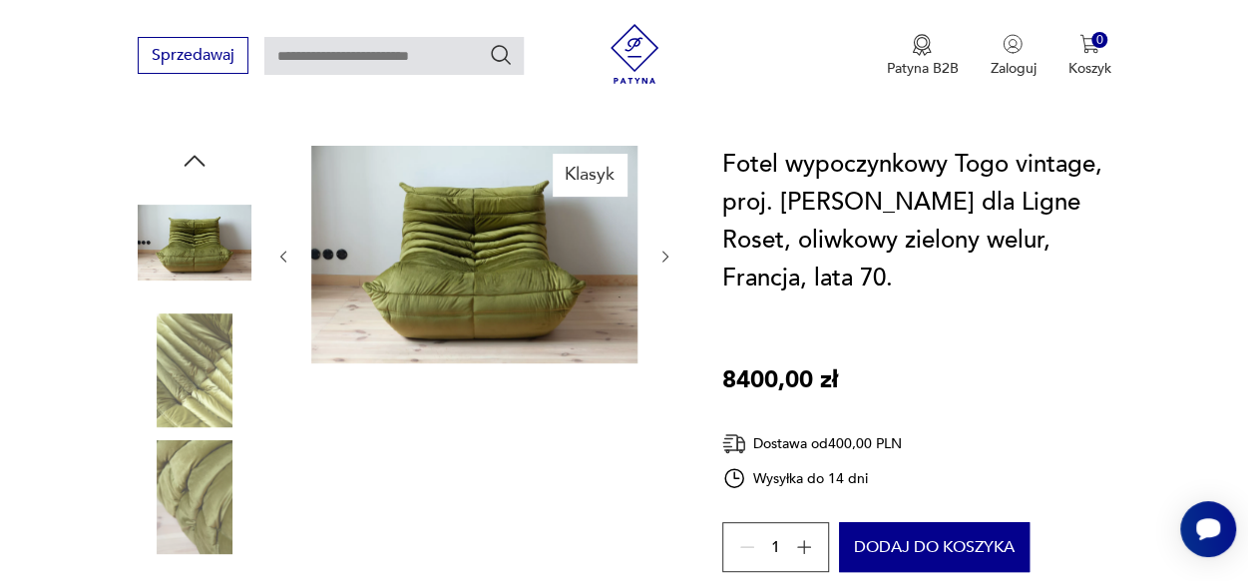
click at [217, 482] on img at bounding box center [195, 497] width 114 height 114
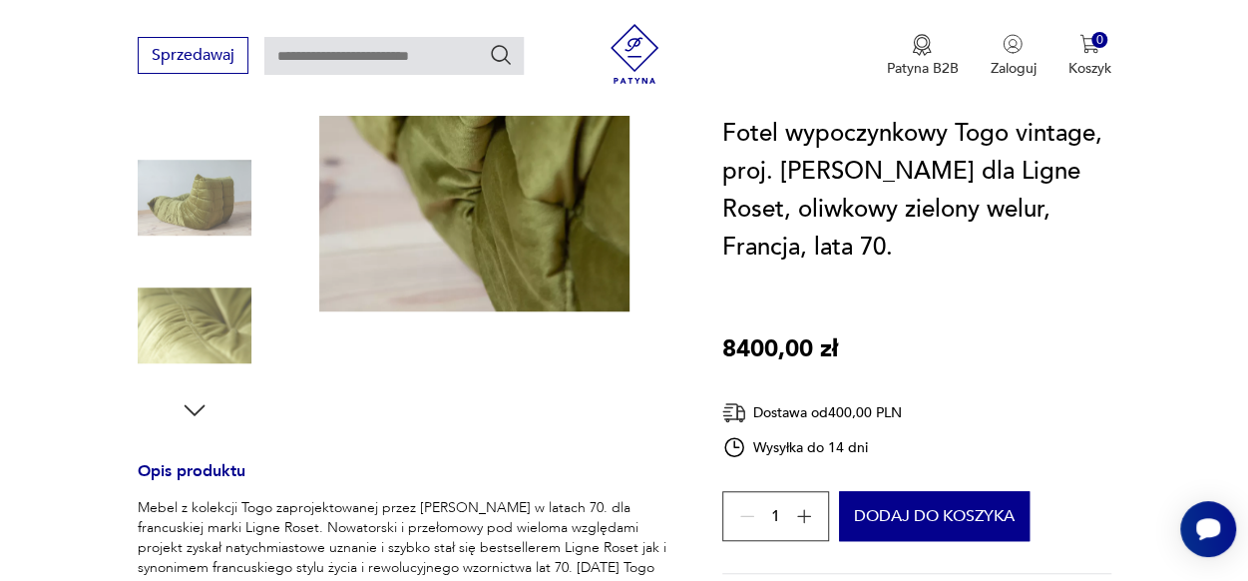
scroll to position [698, 0]
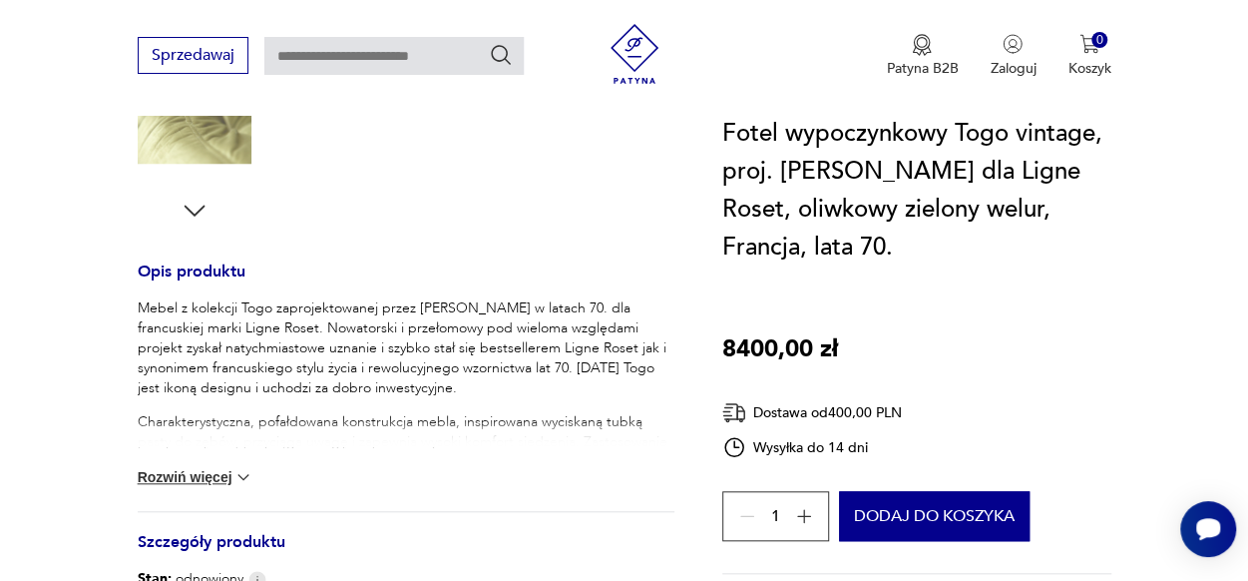
click at [161, 469] on button "Rozwiń więcej" at bounding box center [196, 477] width 116 height 20
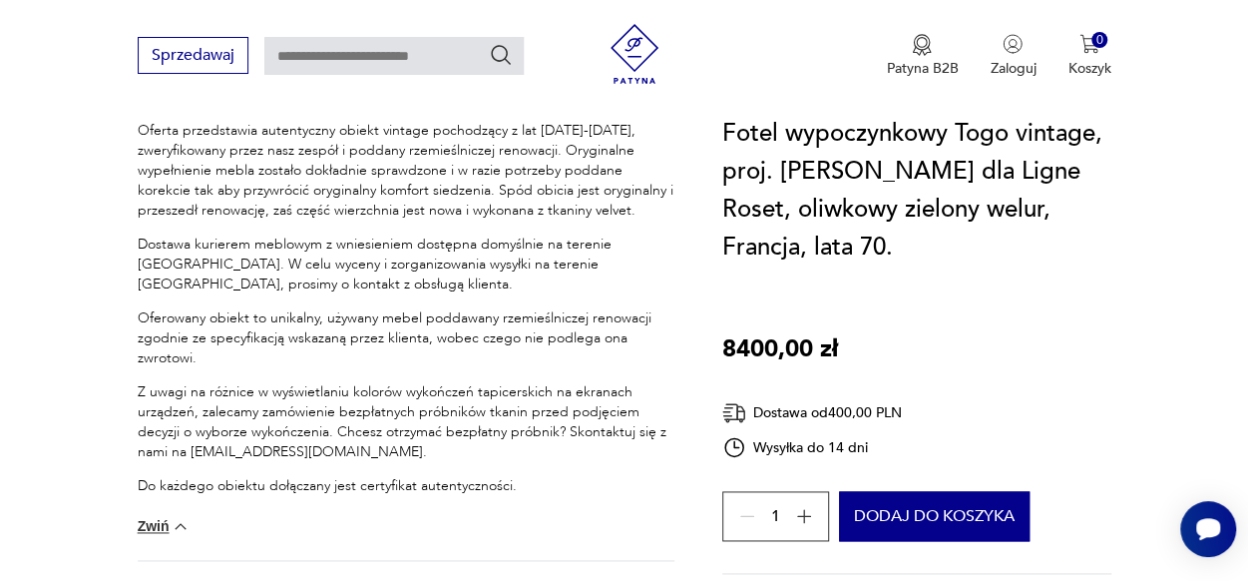
scroll to position [1197, 0]
